Goal: Navigation & Orientation: Find specific page/section

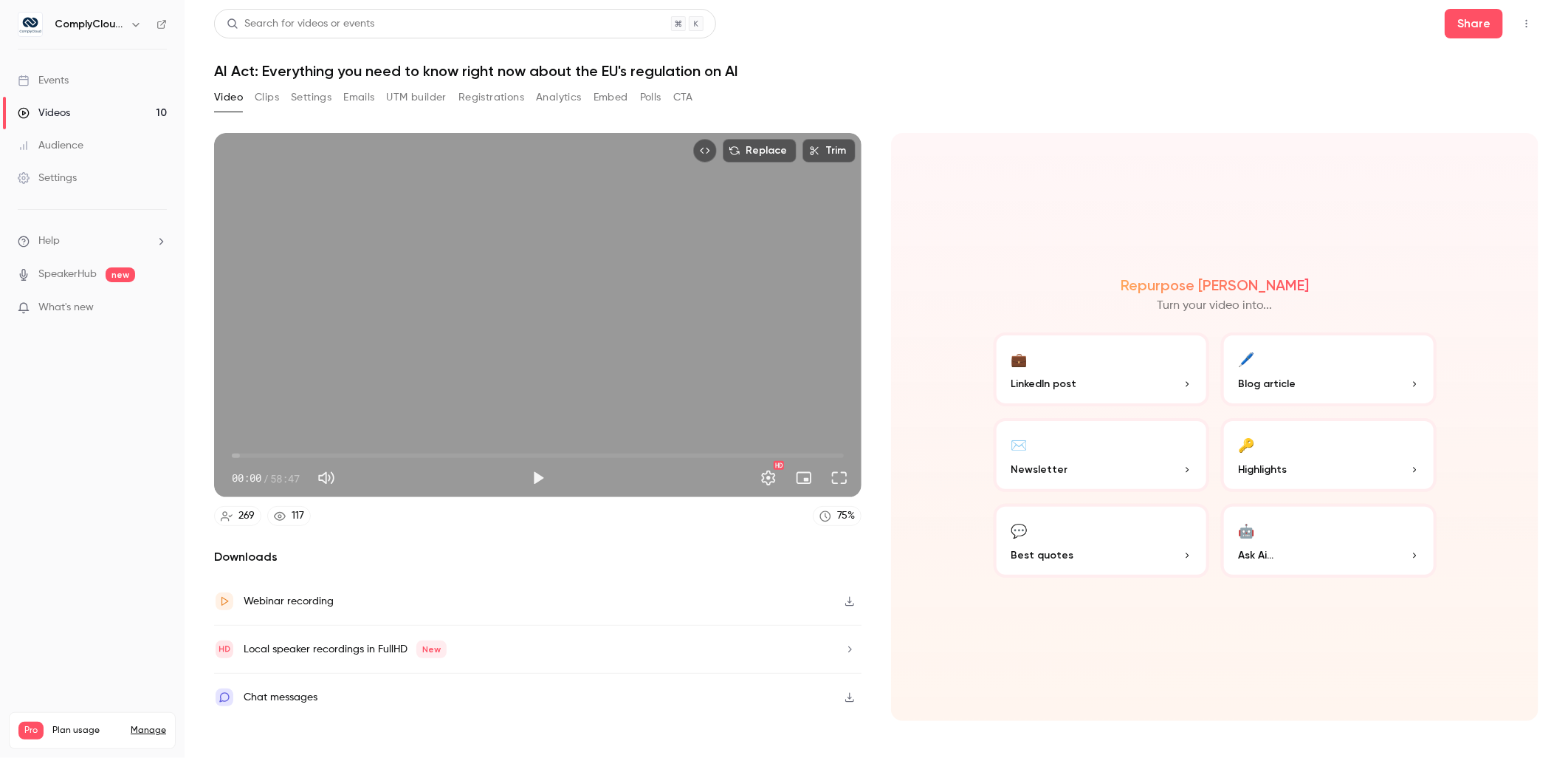
click at [100, 26] on h6 "ComplyCloud ENG" at bounding box center [89, 25] width 69 height 15
click at [87, 83] on link "Events" at bounding box center [92, 80] width 184 height 32
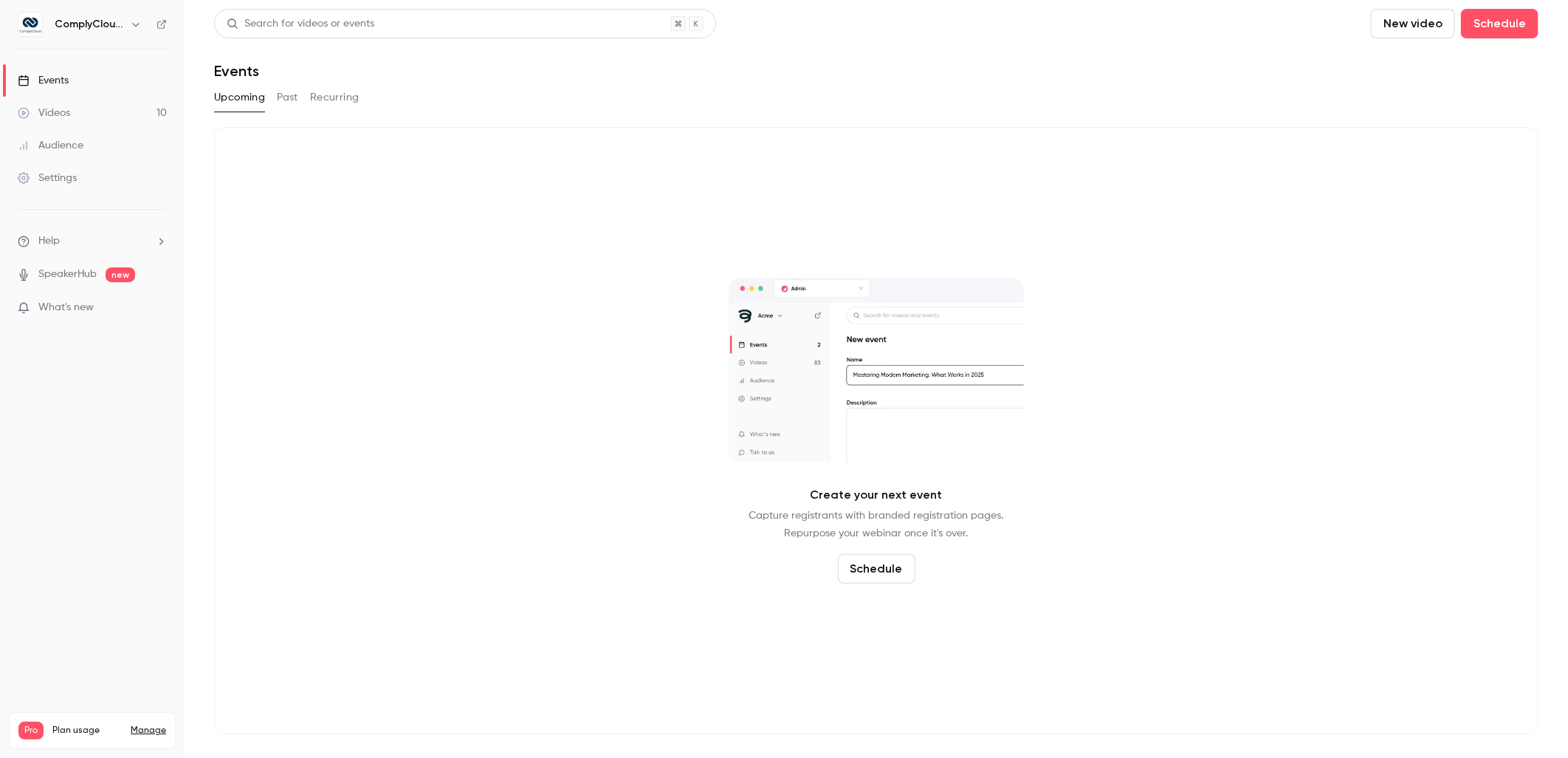
click at [133, 24] on icon "button" at bounding box center [136, 25] width 7 height 3
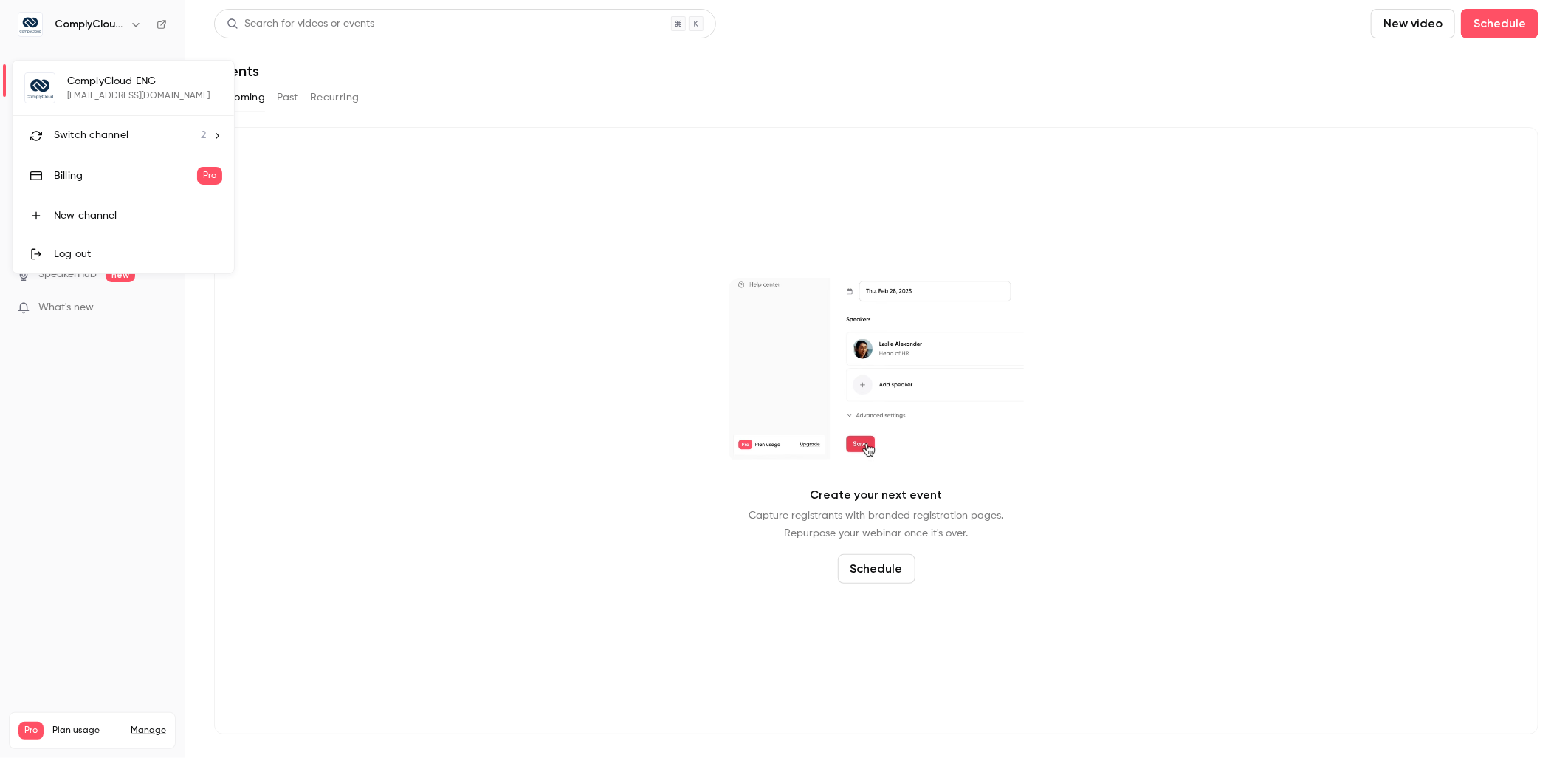
click at [145, 138] on div "Switch channel 2" at bounding box center [130, 135] width 152 height 16
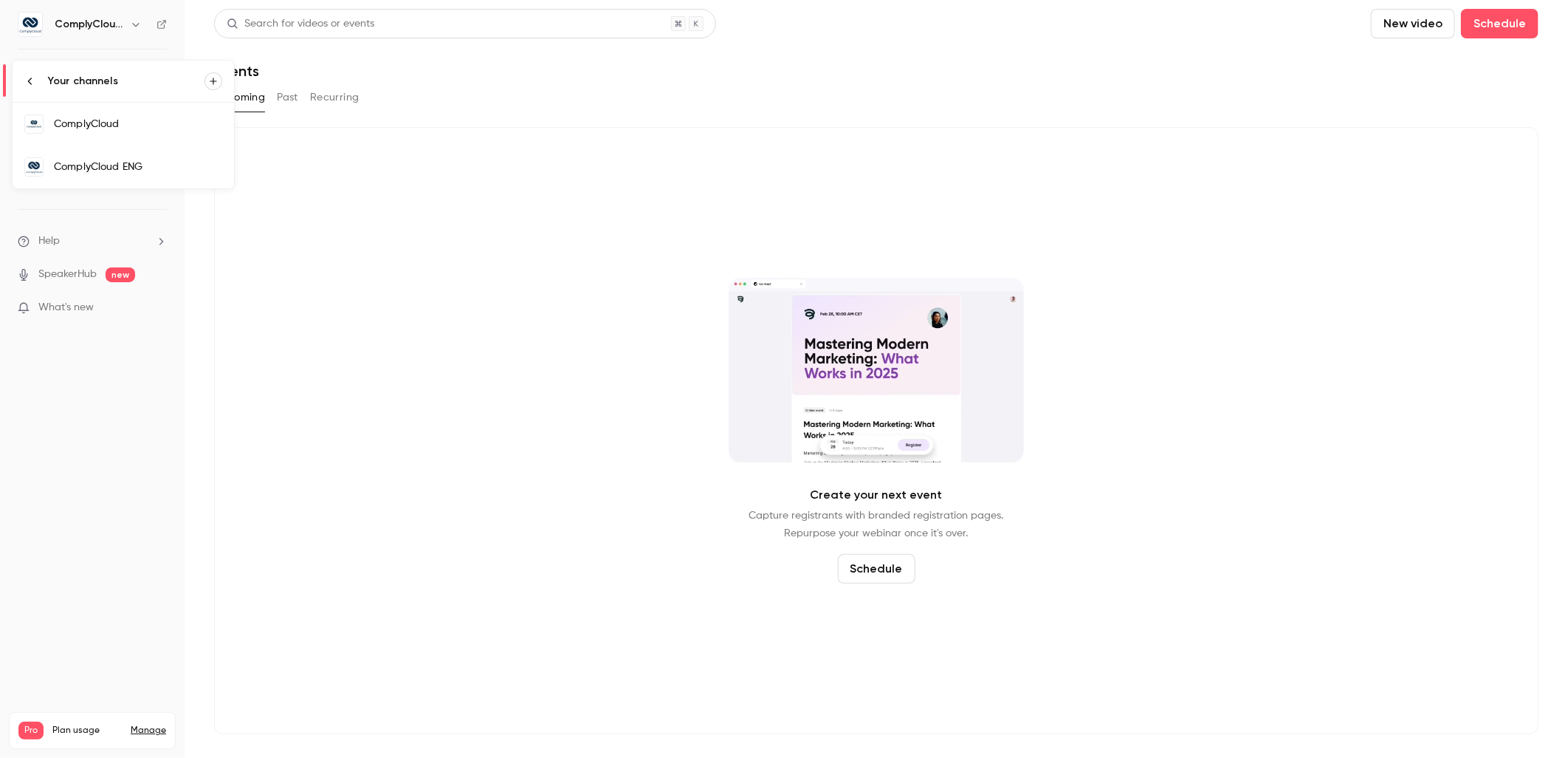
click at [134, 120] on div "ComplyCloud" at bounding box center [138, 124] width 169 height 15
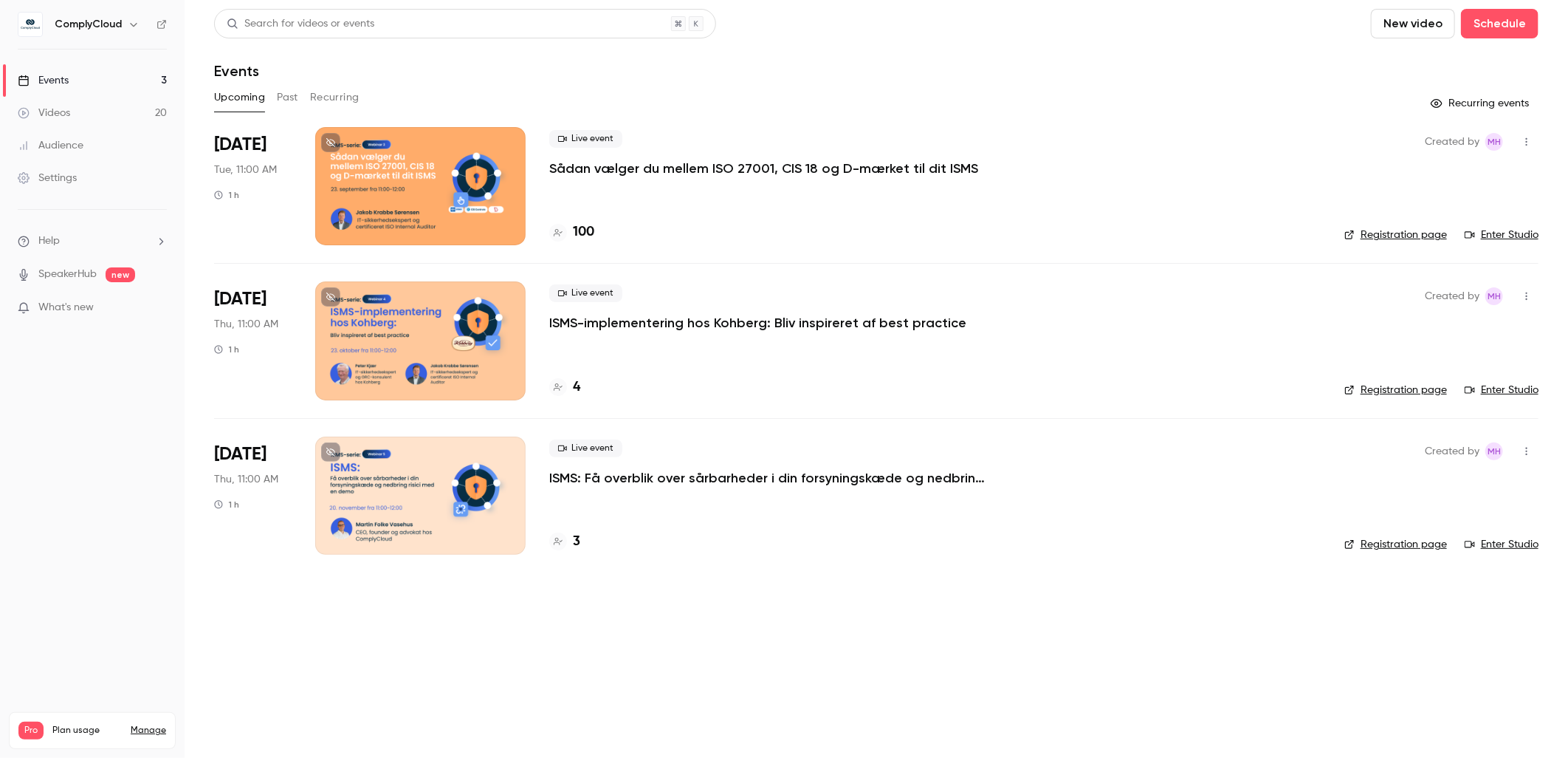
click at [599, 173] on p "Sådan vælger du mellem ISO 27001, CIS 18 og D-mærket til dit ISMS" at bounding box center [763, 169] width 429 height 18
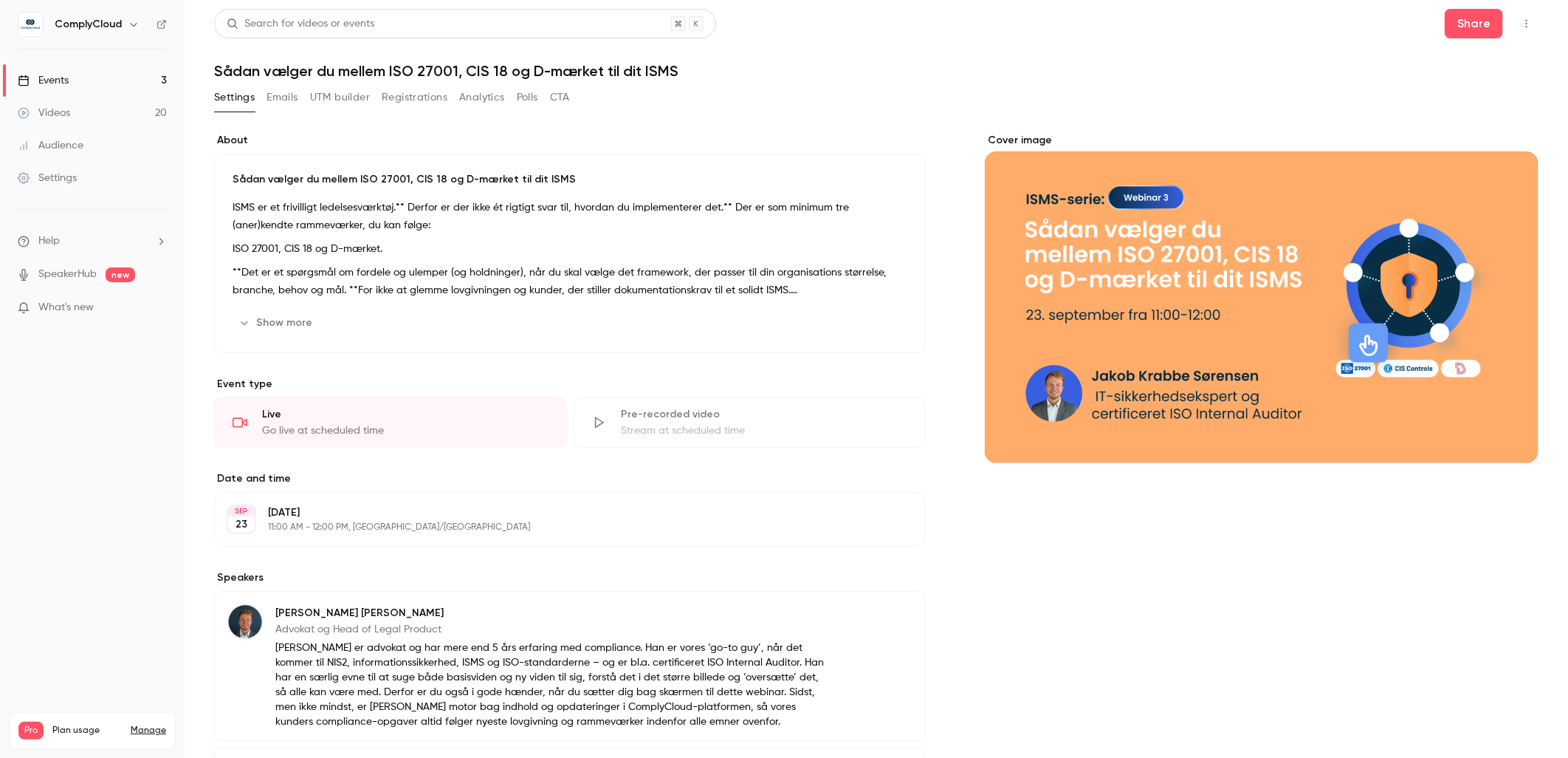
click at [76, 86] on link "Events 3" at bounding box center [92, 80] width 184 height 32
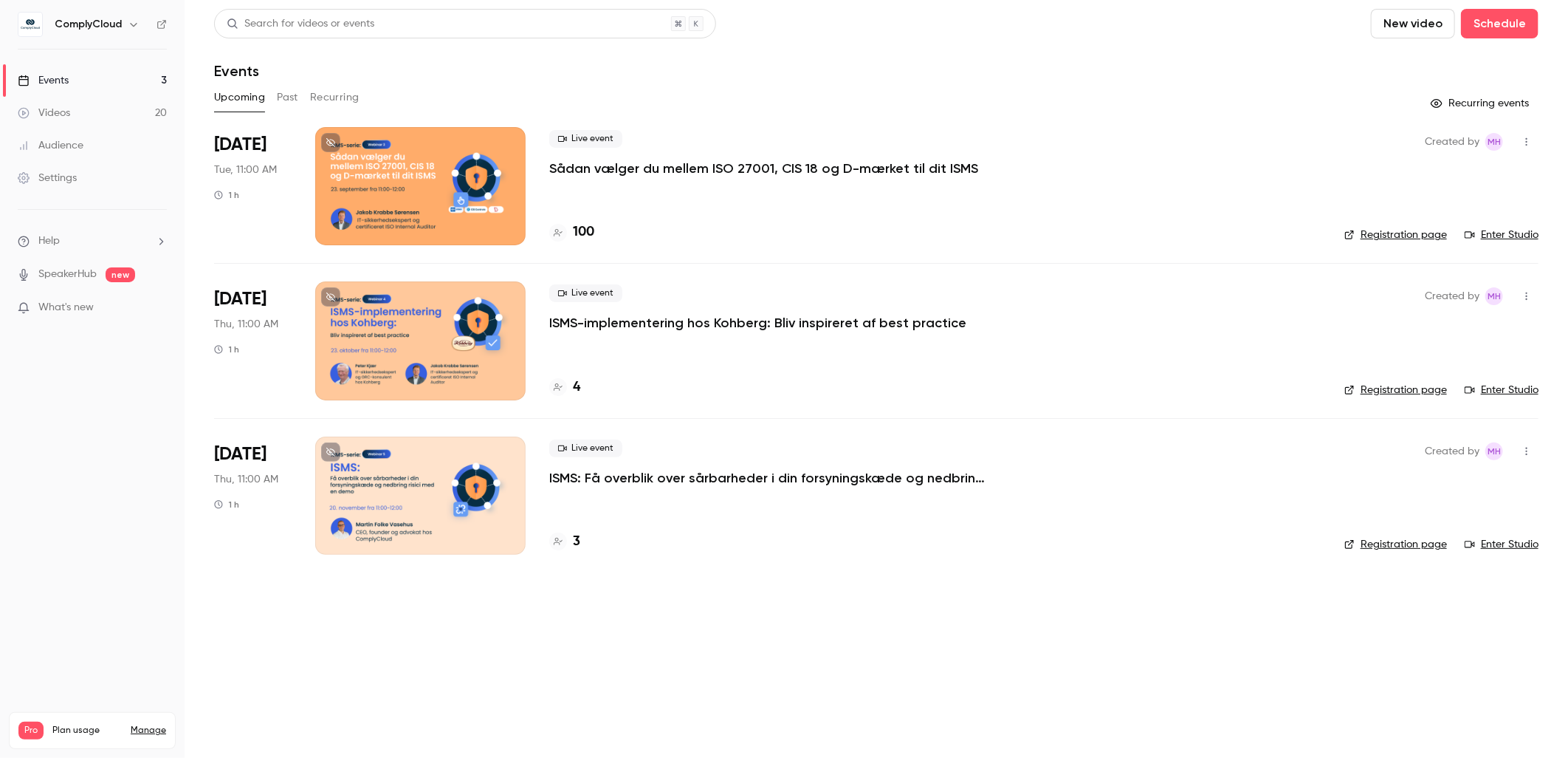
click at [1502, 239] on link "Enter Studio" at bounding box center [1501, 235] width 74 height 15
